Goal: Information Seeking & Learning: Learn about a topic

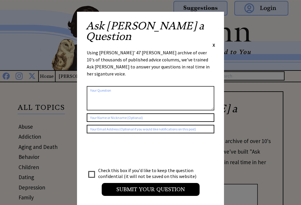
click at [213, 42] on span "X" at bounding box center [214, 45] width 3 height 6
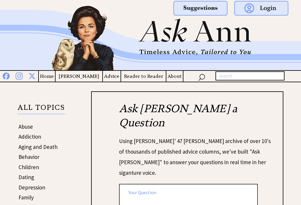
click at [111, 79] on h4 "Advice" at bounding box center [112, 76] width 18 height 7
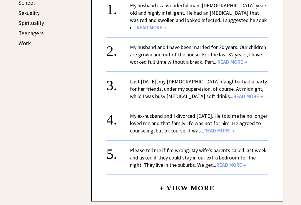
scroll to position [306, 0]
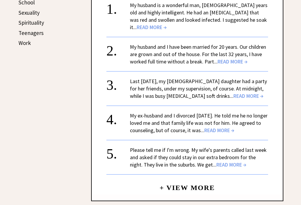
click at [235, 99] on span "READ MORE →" at bounding box center [248, 96] width 30 height 7
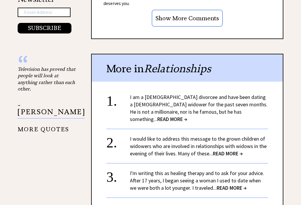
scroll to position [643, 0]
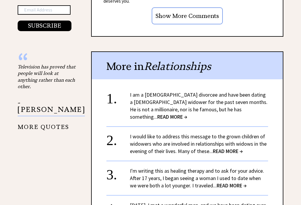
click at [187, 114] on span "READ MORE →" at bounding box center [172, 117] width 30 height 7
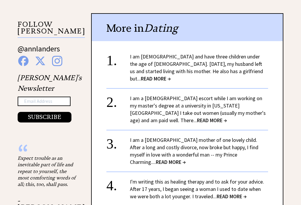
scroll to position [552, 0]
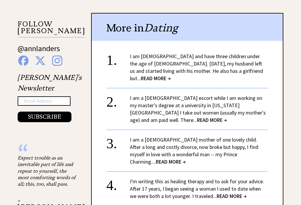
click at [227, 117] on span "READ MORE →" at bounding box center [212, 120] width 30 height 7
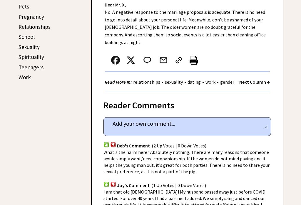
scroll to position [267, 0]
